Goal: Check status: Check status

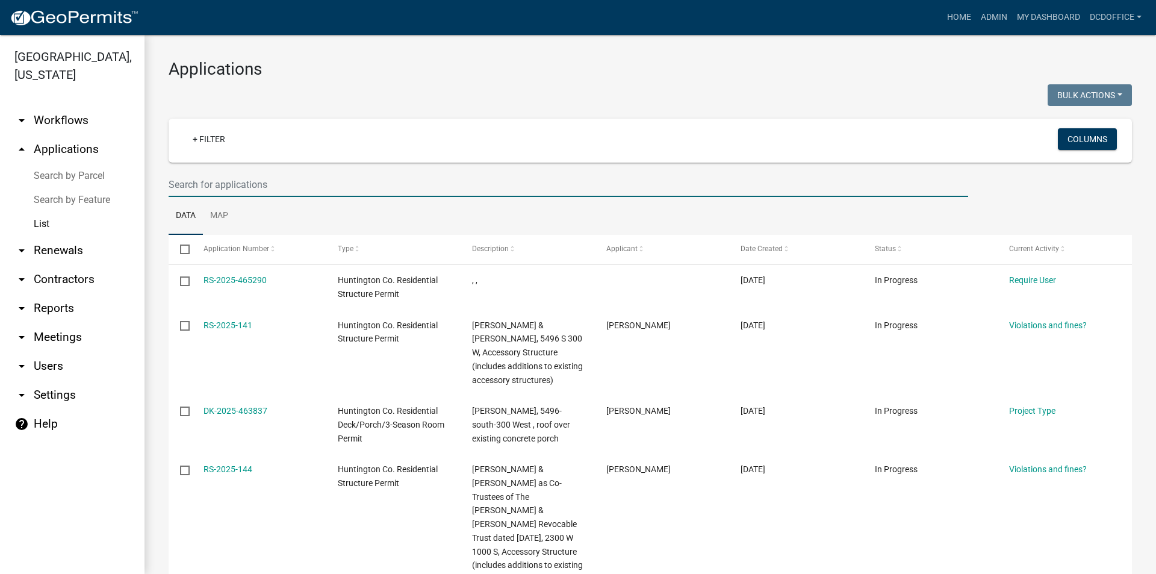
click at [51, 19] on img at bounding box center [74, 18] width 129 height 18
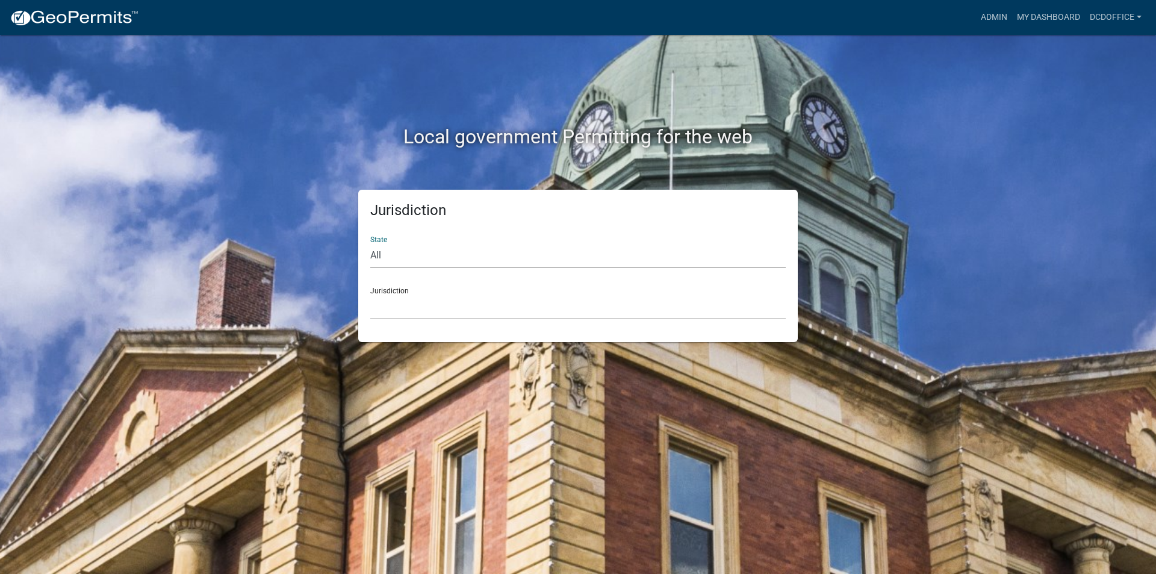
click at [374, 256] on select "All [US_STATE] [US_STATE] [US_STATE] [US_STATE] [US_STATE] [US_STATE] [US_STATE…" at bounding box center [577, 255] width 415 height 25
click at [47, 16] on img at bounding box center [74, 18] width 129 height 18
click at [991, 16] on link "Admin" at bounding box center [994, 17] width 36 height 23
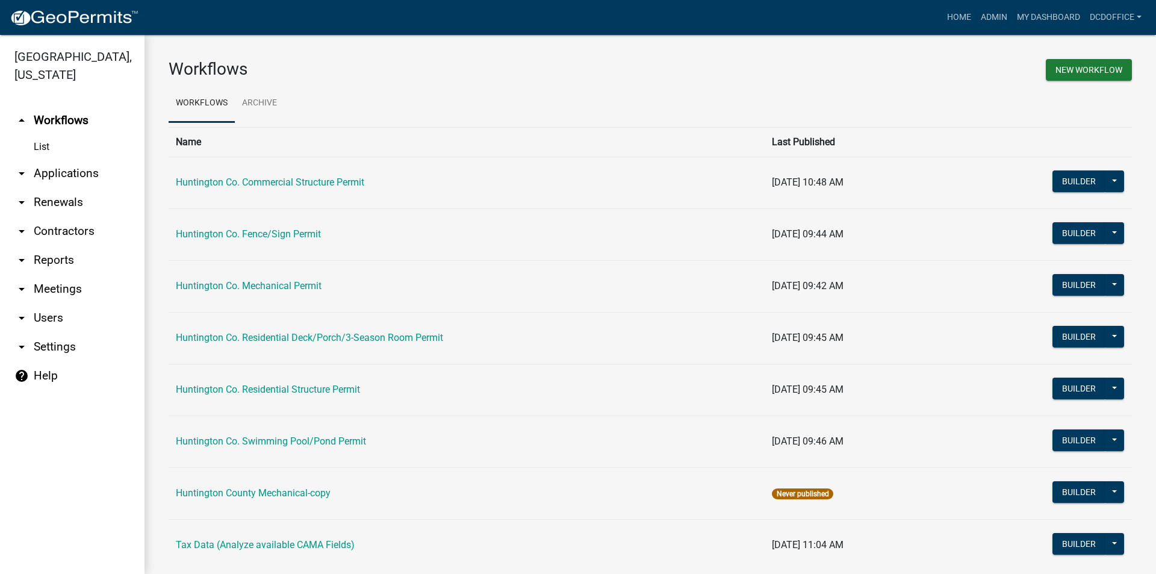
click at [39, 171] on link "arrow_drop_down Applications" at bounding box center [72, 173] width 145 height 29
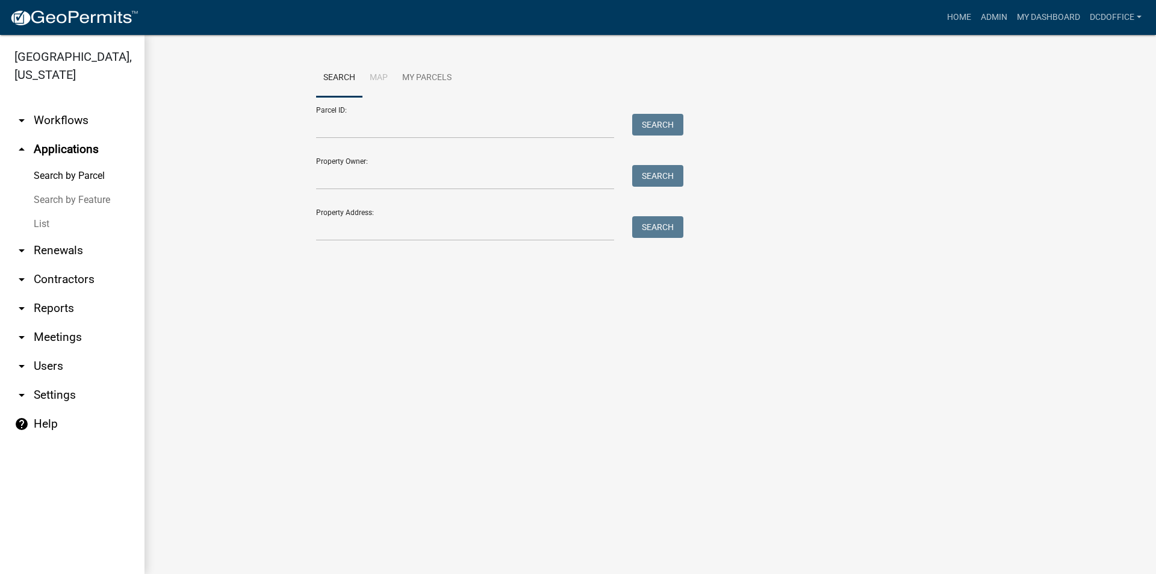
click at [36, 225] on link "List" at bounding box center [72, 224] width 145 height 24
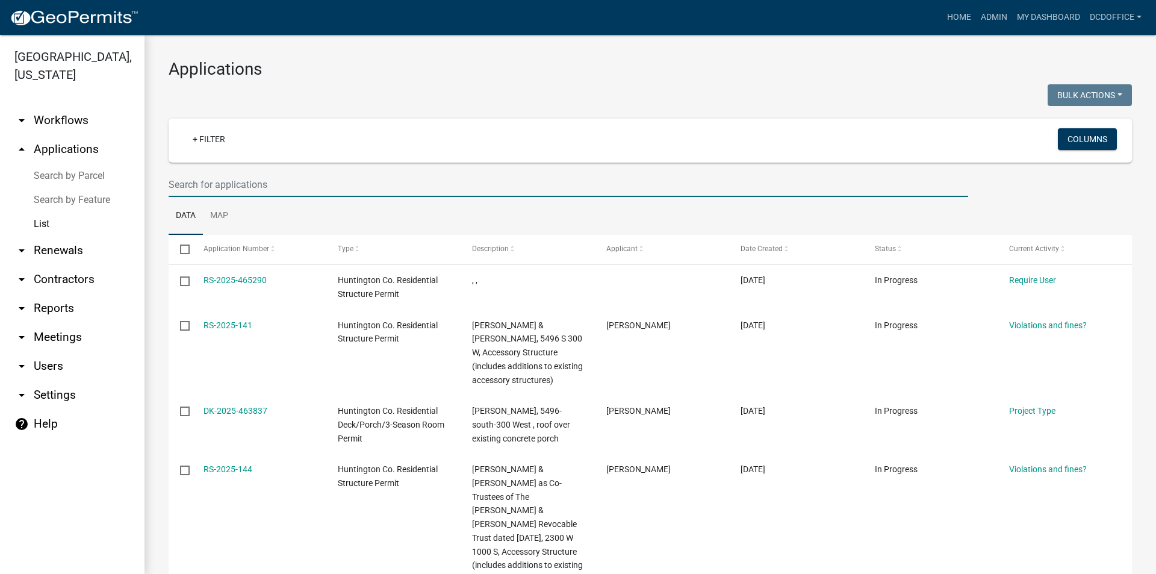
click at [224, 177] on input "text" at bounding box center [569, 184] width 800 height 25
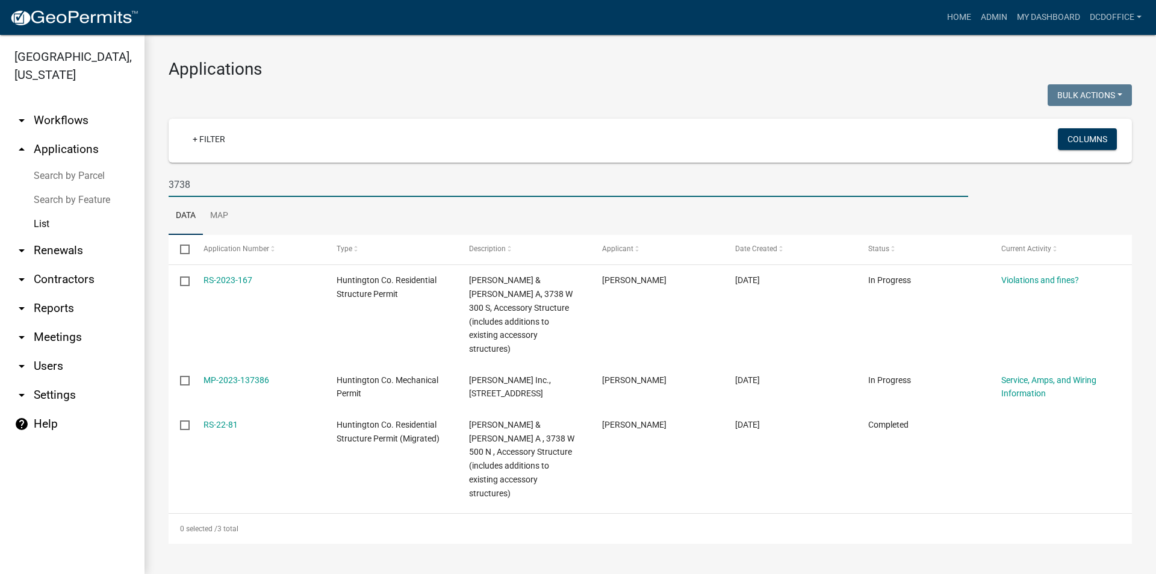
type input "3738"
